Goal: Transaction & Acquisition: Purchase product/service

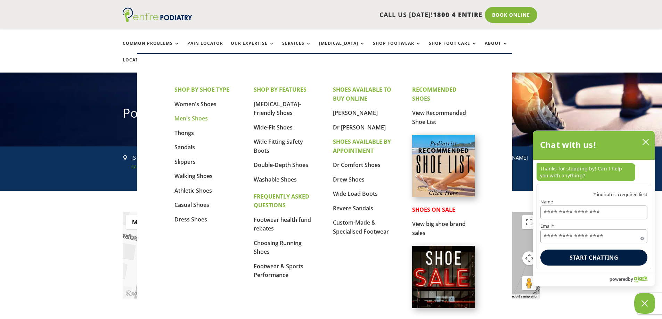
click at [197, 118] on link "Men's Shoes" at bounding box center [190, 119] width 33 height 8
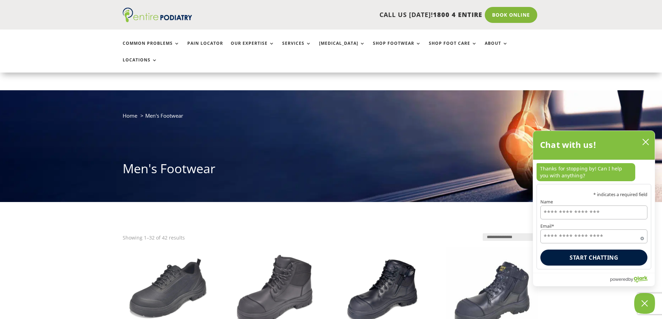
click at [647, 140] on icon "close chatbox" at bounding box center [645, 142] width 7 height 7
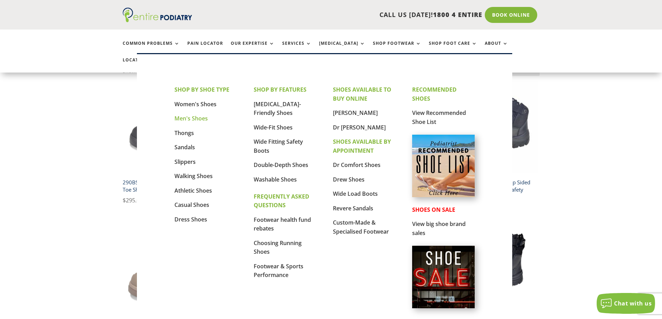
click at [200, 119] on link "Men's Shoes" at bounding box center [190, 119] width 33 height 8
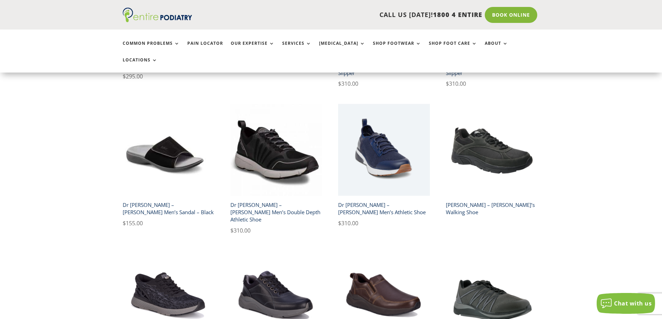
click at [394, 199] on h2 "Dr Comfort – Jack Blue Men’s Athletic Shoe" at bounding box center [384, 209] width 92 height 20
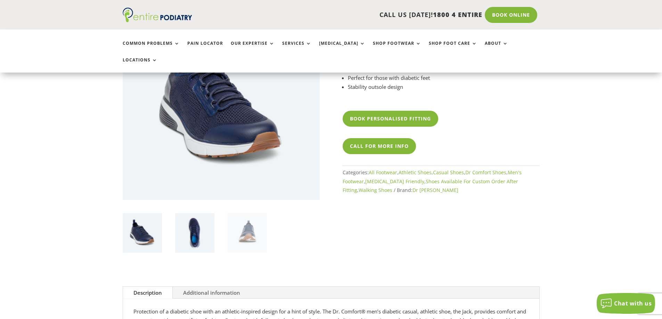
click at [199, 225] on img at bounding box center [194, 232] width 39 height 39
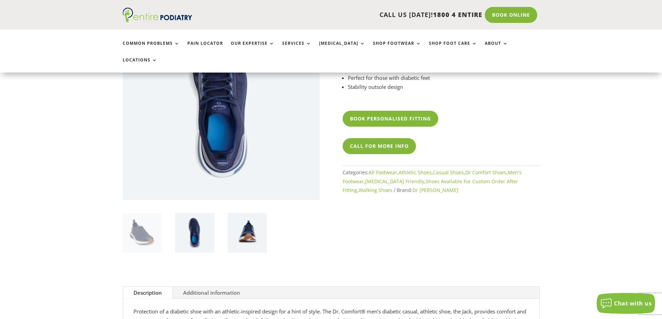
click at [238, 218] on img at bounding box center [246, 232] width 39 height 39
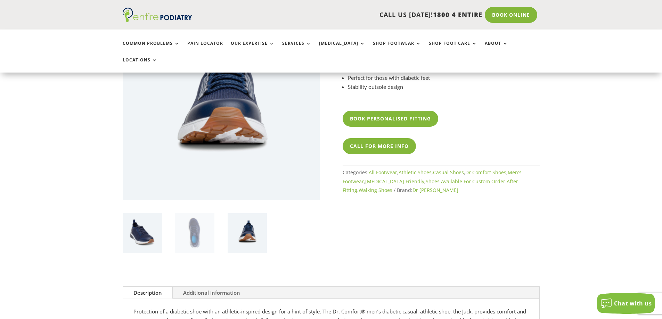
click at [156, 224] on img at bounding box center [142, 232] width 39 height 39
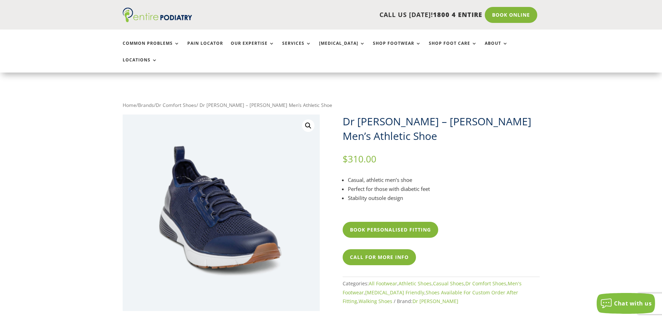
scroll to position [139, 0]
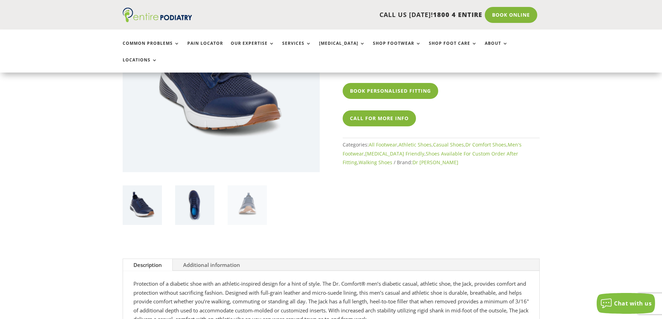
click at [197, 200] on img at bounding box center [194, 204] width 39 height 39
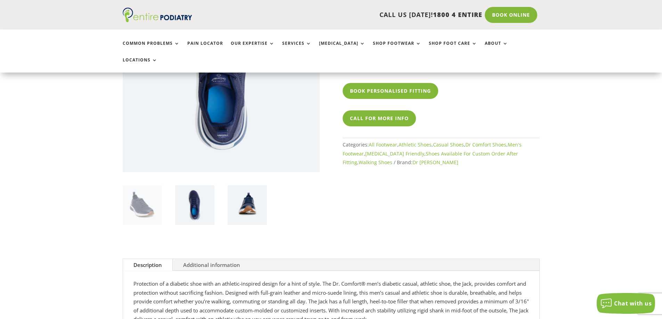
drag, startPoint x: 249, startPoint y: 192, endPoint x: 258, endPoint y: 198, distance: 11.0
click at [249, 192] on img at bounding box center [246, 204] width 39 height 39
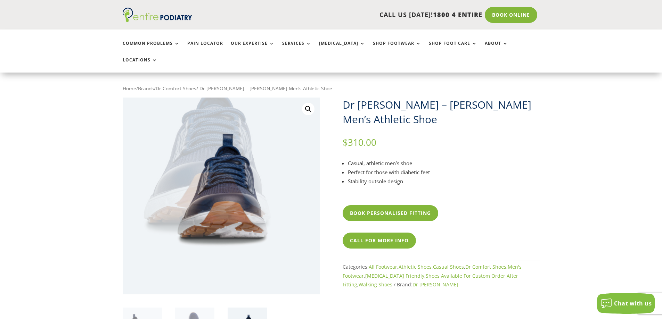
scroll to position [83, 0]
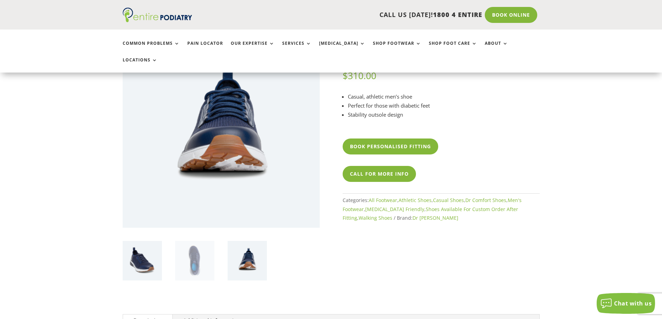
click at [150, 255] on img at bounding box center [142, 260] width 39 height 39
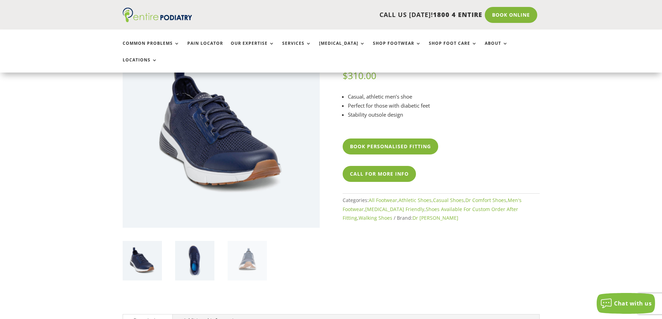
click at [188, 243] on img at bounding box center [194, 260] width 39 height 39
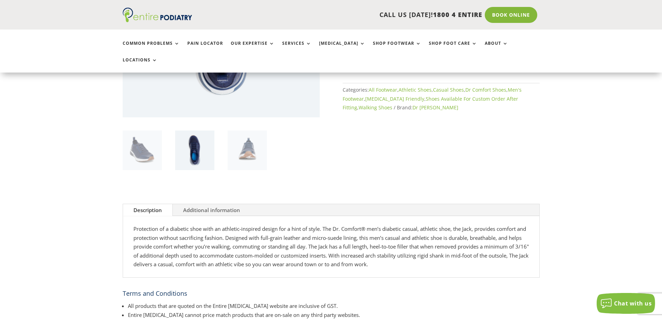
scroll to position [194, 0]
click at [236, 135] on img at bounding box center [246, 149] width 39 height 39
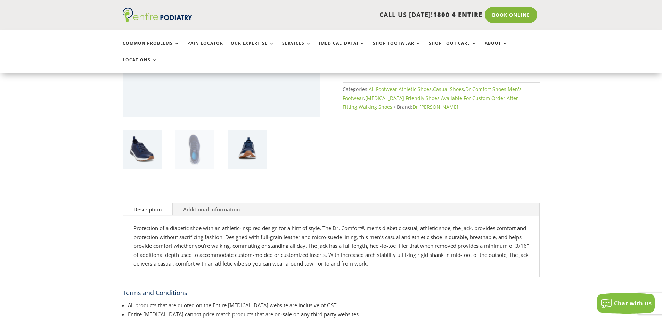
click at [129, 141] on img at bounding box center [142, 149] width 39 height 39
click at [189, 139] on img at bounding box center [194, 149] width 39 height 39
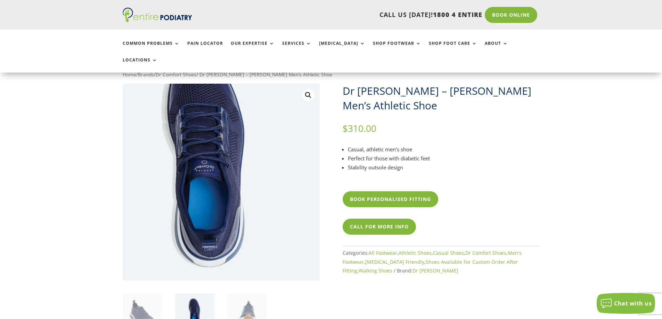
scroll to position [28, 0]
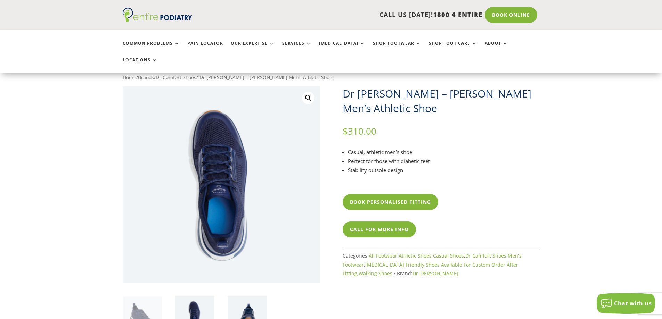
click at [247, 297] on img at bounding box center [246, 316] width 39 height 39
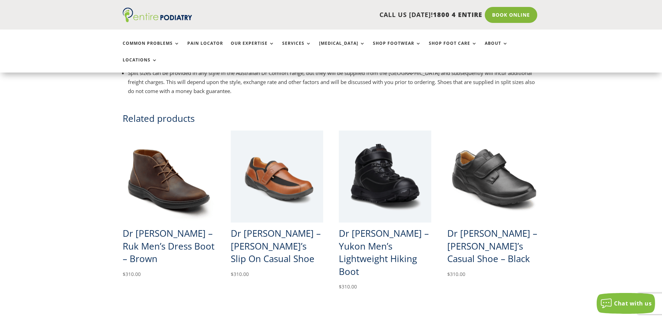
scroll to position [472, 0]
